Goal: Transaction & Acquisition: Purchase product/service

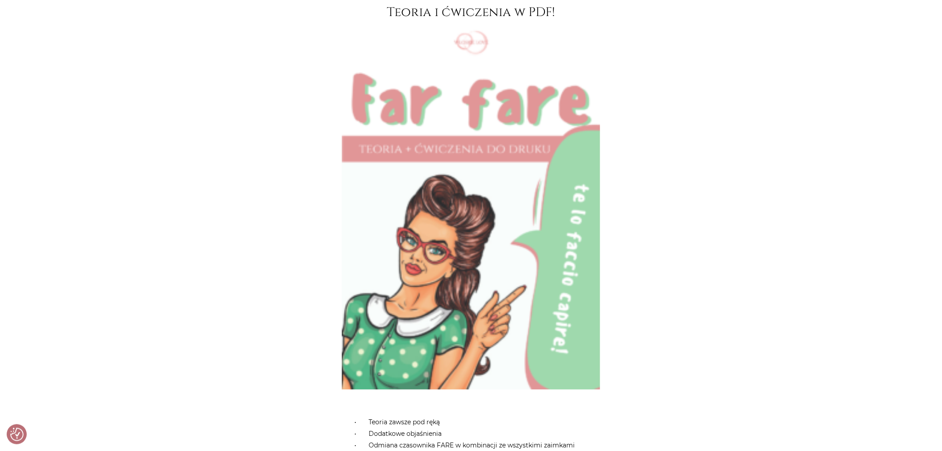
scroll to position [2765, 0]
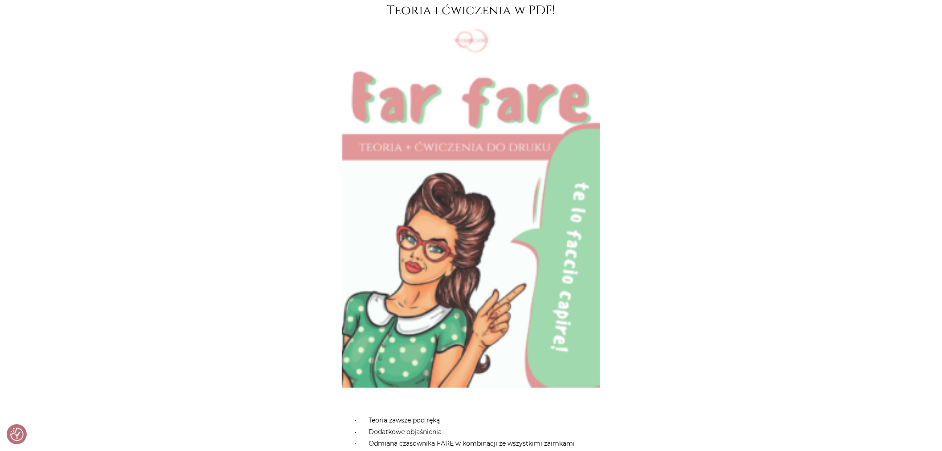
click at [533, 215] on img at bounding box center [471, 205] width 258 height 366
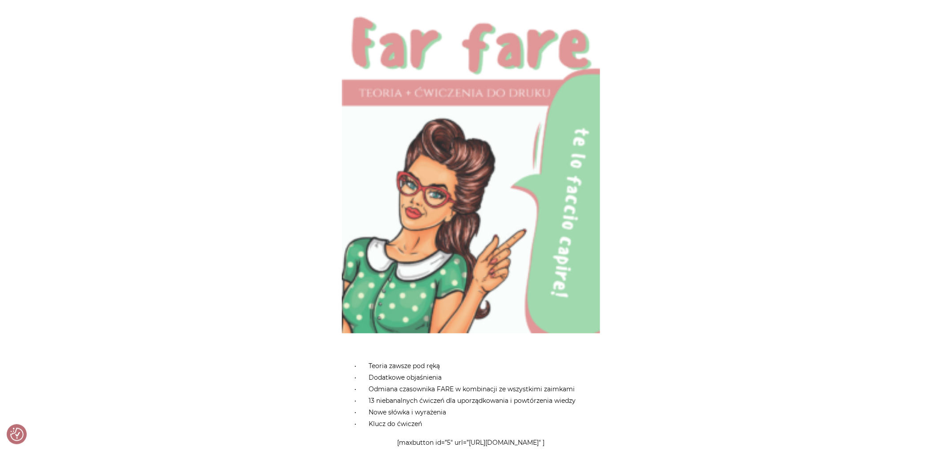
scroll to position [2909, 0]
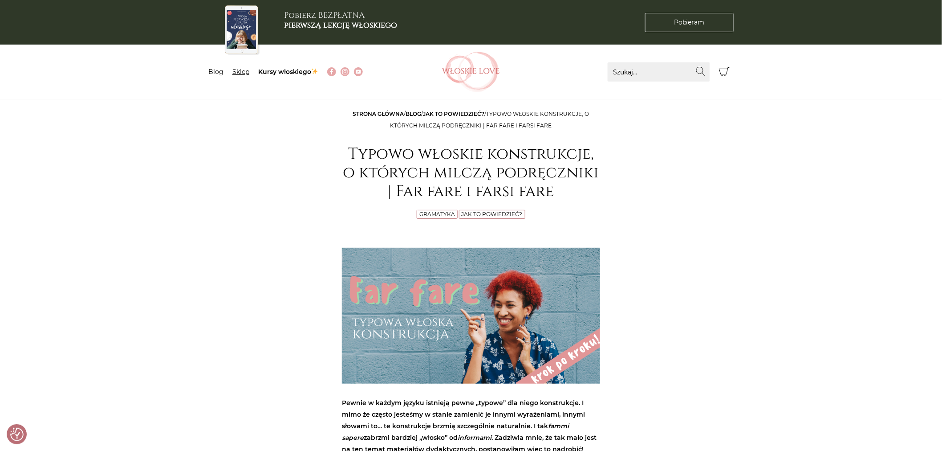
click at [238, 70] on link "Sklep" at bounding box center [241, 72] width 17 height 8
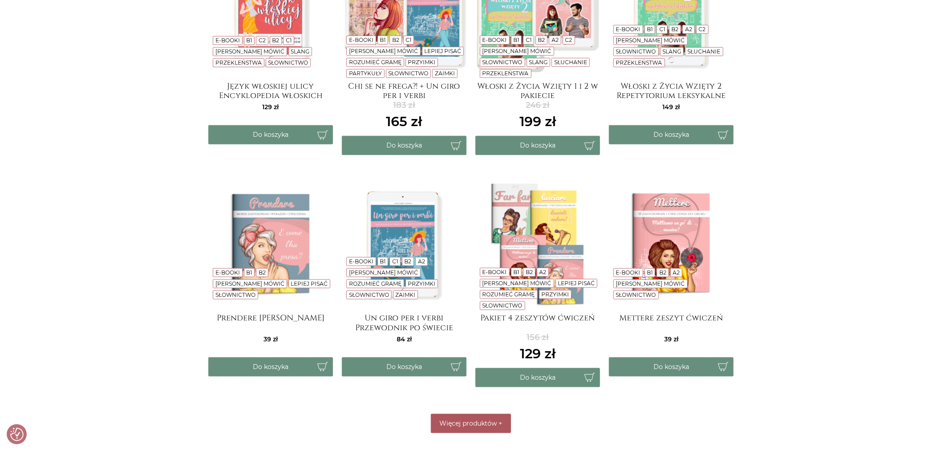
click at [462, 424] on span "Więcej produktów" at bounding box center [468, 423] width 57 height 8
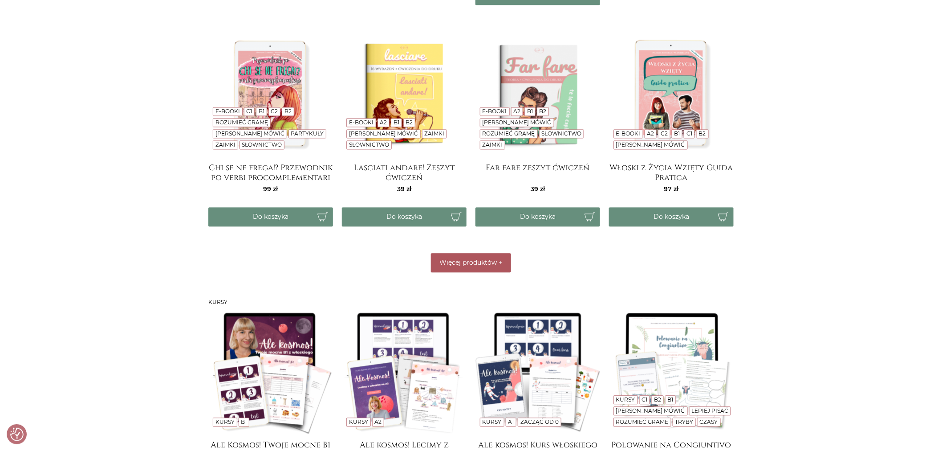
scroll to position [656, 0]
click at [529, 168] on h4 "Far fare zeszyt ćwiczeń" at bounding box center [538, 172] width 125 height 18
